Goal: Navigation & Orientation: Find specific page/section

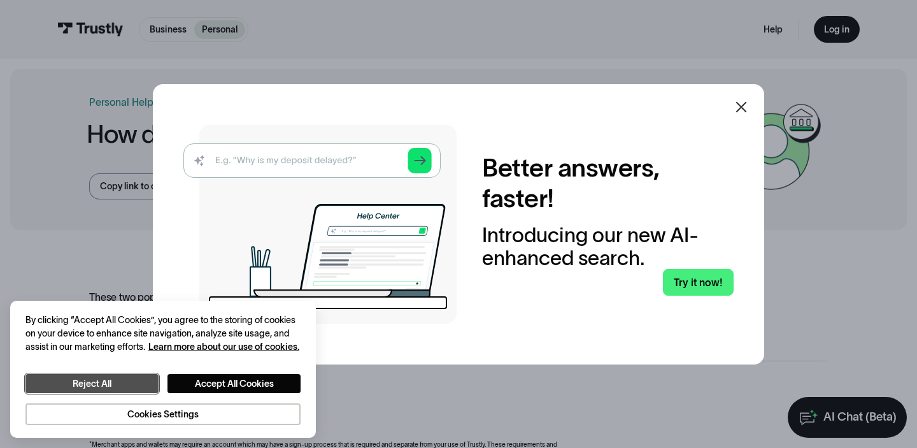
click at [111, 385] on button "Reject All" at bounding box center [91, 383] width 133 height 19
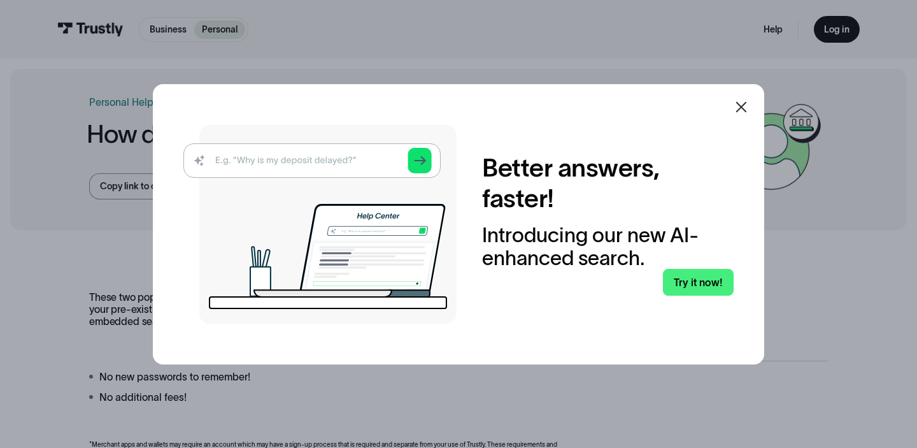
click at [737, 109] on icon at bounding box center [741, 106] width 15 height 15
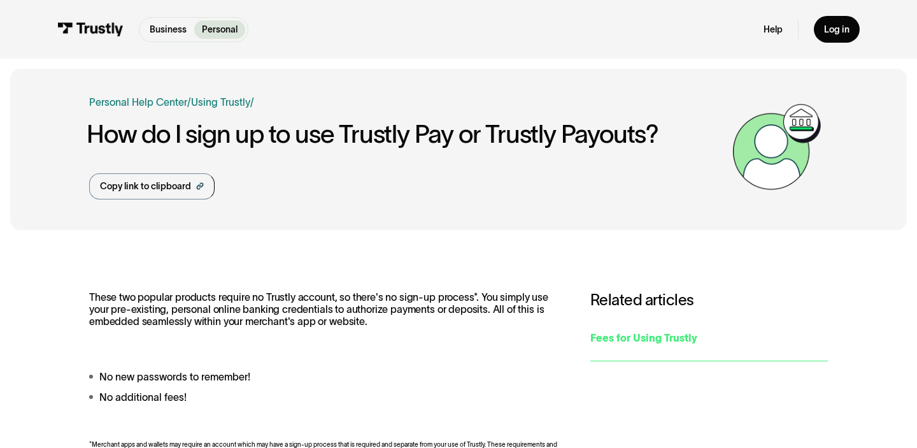
click at [609, 332] on div "Fees for Using Trustly" at bounding box center [709, 337] width 238 height 15
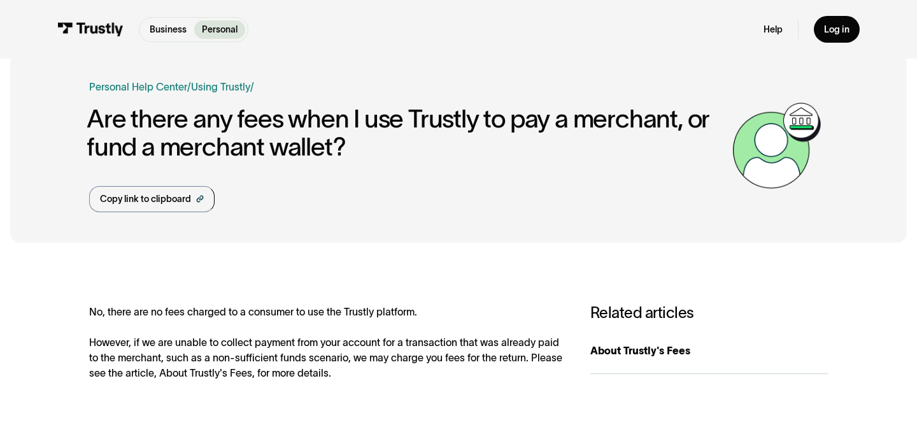
scroll to position [6, 0]
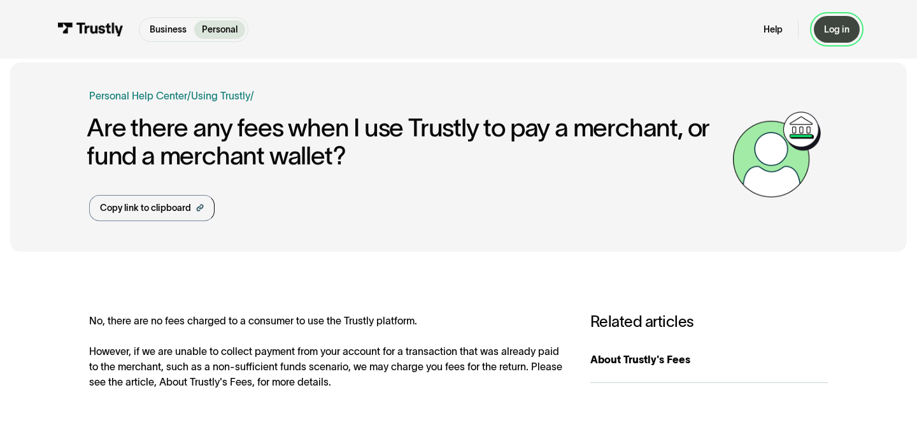
click at [828, 24] on div "Log in" at bounding box center [836, 29] width 25 height 11
